Goal: Transaction & Acquisition: Purchase product/service

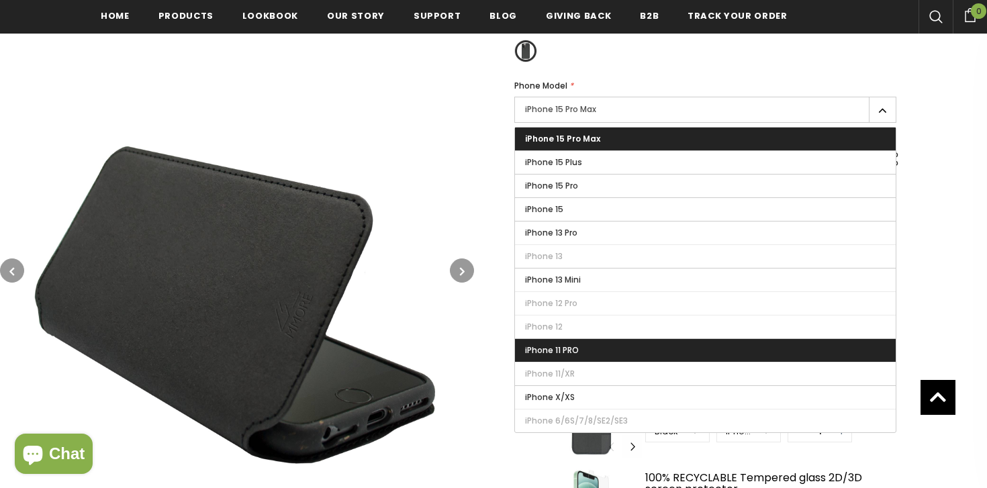
scroll to position [312, 0]
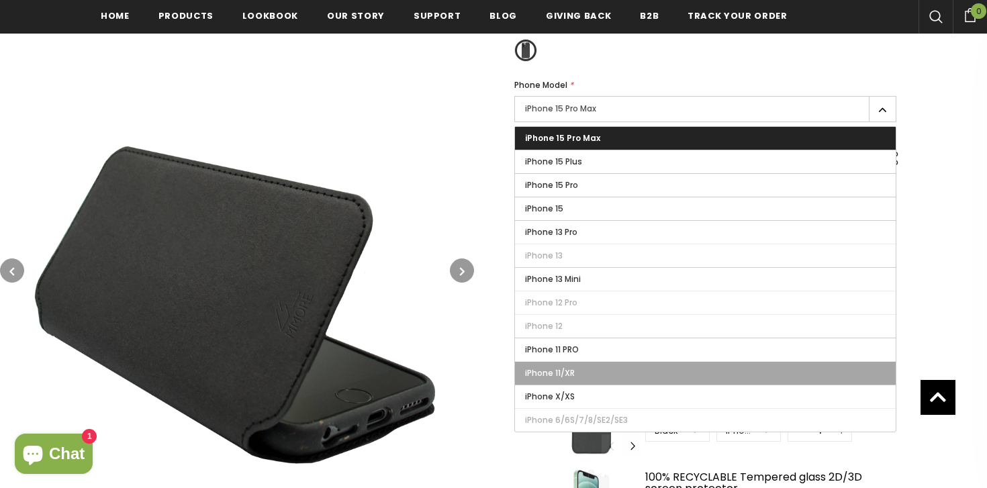
click at [643, 369] on label "iPhone 11/XR" at bounding box center [705, 373] width 381 height 23
click at [0, 0] on input "iPhone 11/XR" at bounding box center [0, 0] width 0 height 0
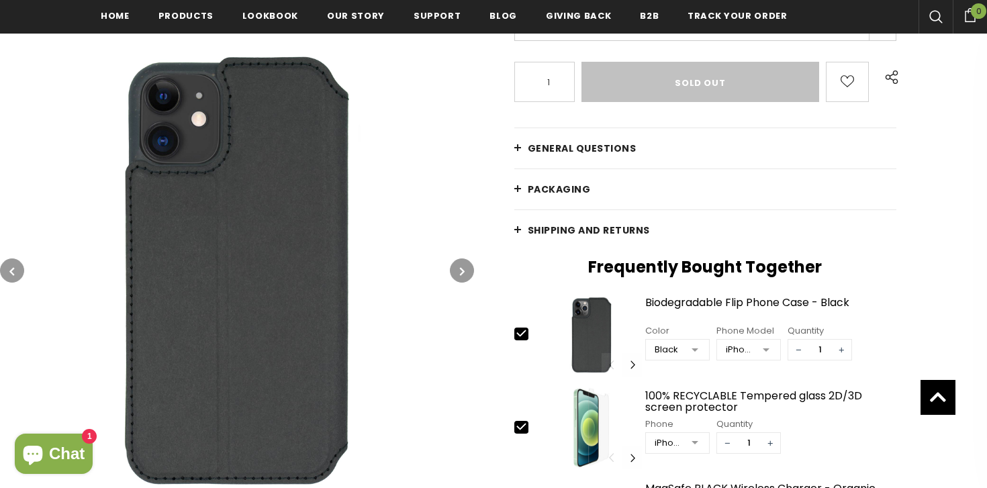
scroll to position [395, 0]
click at [751, 349] on div "iPhone 11 PRO" at bounding box center [740, 348] width 28 height 13
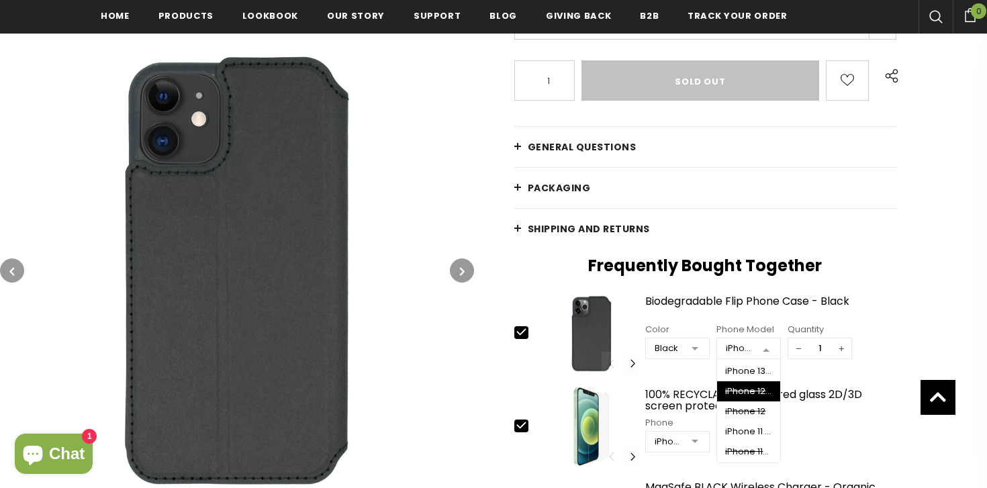
scroll to position [136, 0]
click at [751, 409] on div "iPhone 11 PRO" at bounding box center [748, 414] width 47 height 11
click at [768, 347] on div at bounding box center [766, 349] width 27 height 20
click at [431, 390] on img at bounding box center [237, 271] width 474 height 474
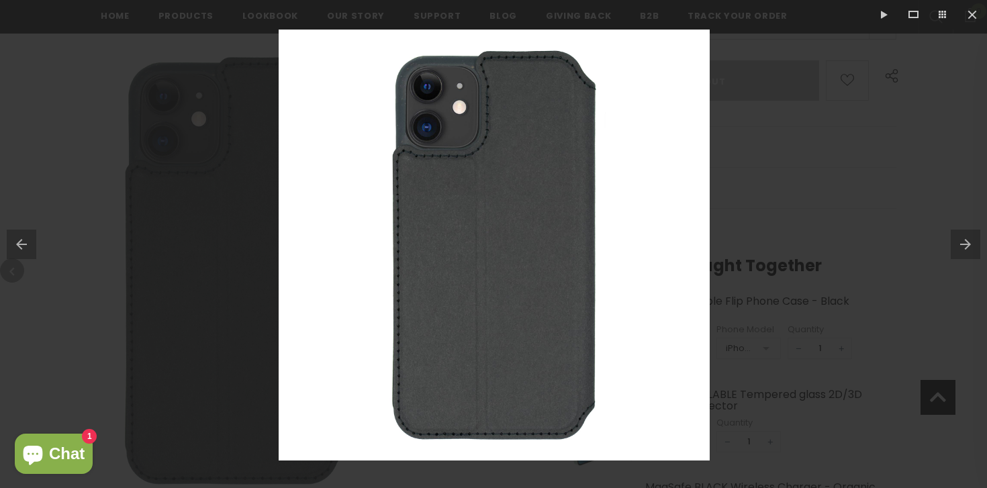
click at [839, 141] on div at bounding box center [493, 244] width 987 height 488
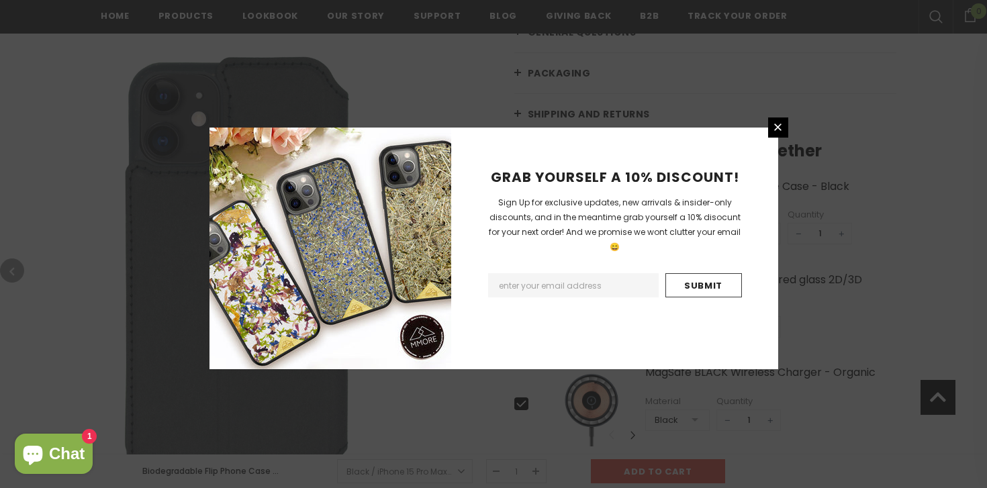
scroll to position [519, 0]
click at [778, 128] on icon at bounding box center [777, 127] width 7 height 7
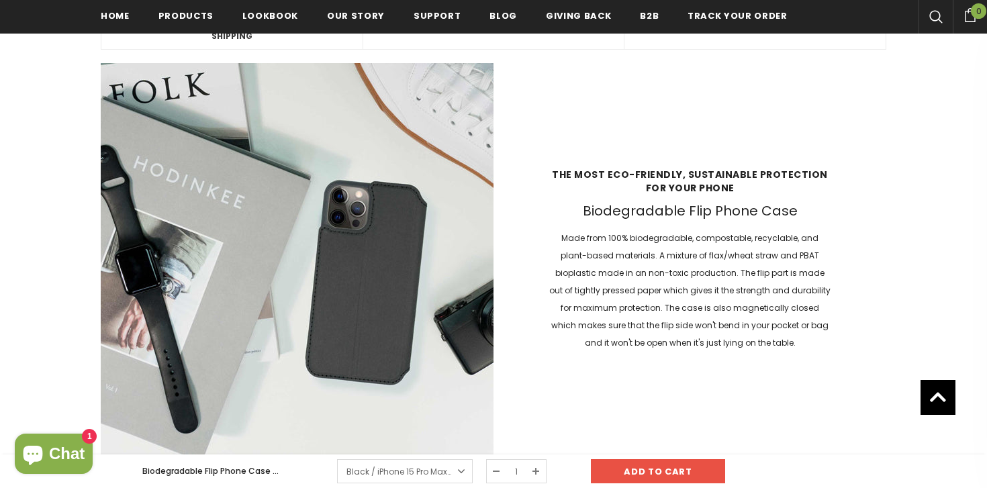
scroll to position [1375, 0]
type input "Add to cart"
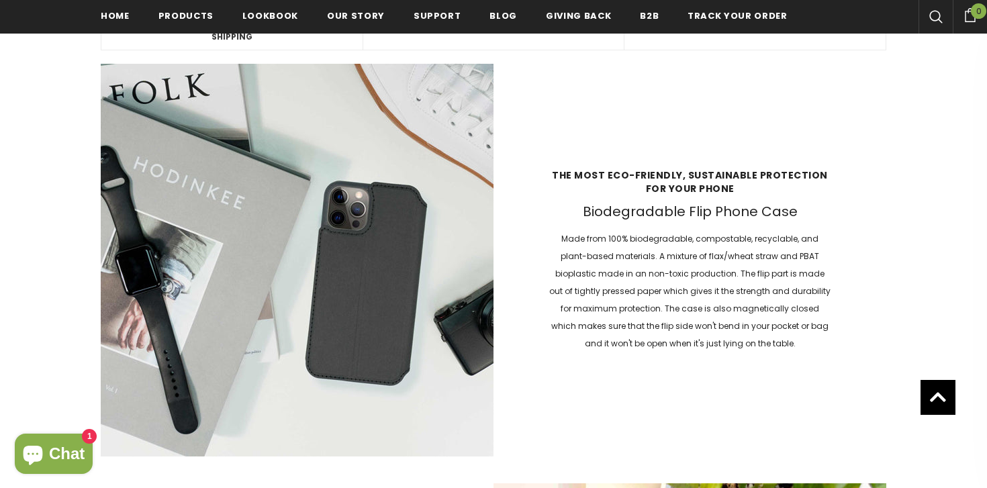
scroll to position [395, 0]
